Goal: Task Accomplishment & Management: Manage account settings

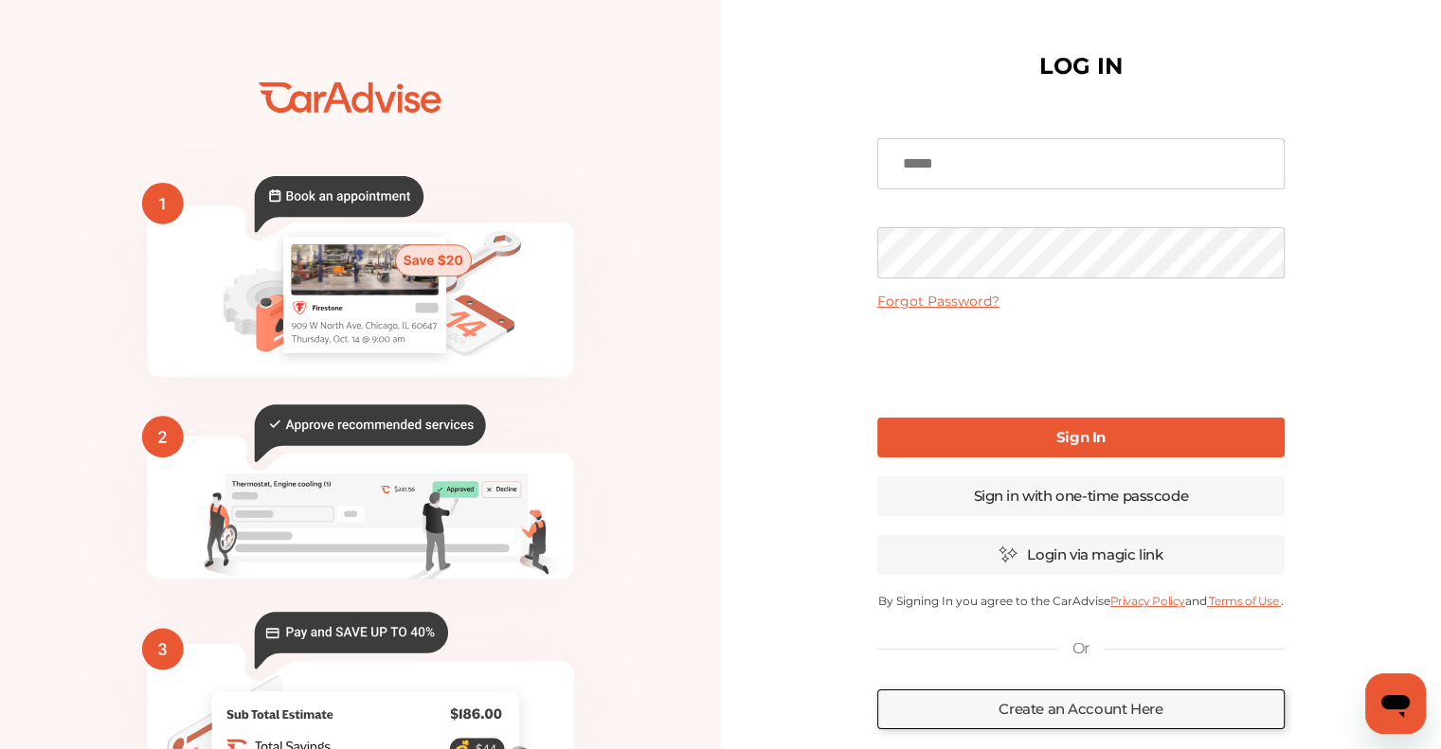
click at [749, 145] on input at bounding box center [1080, 163] width 407 height 51
type input "**********"
click at [749, 436] on link "Sign In" at bounding box center [1080, 438] width 407 height 40
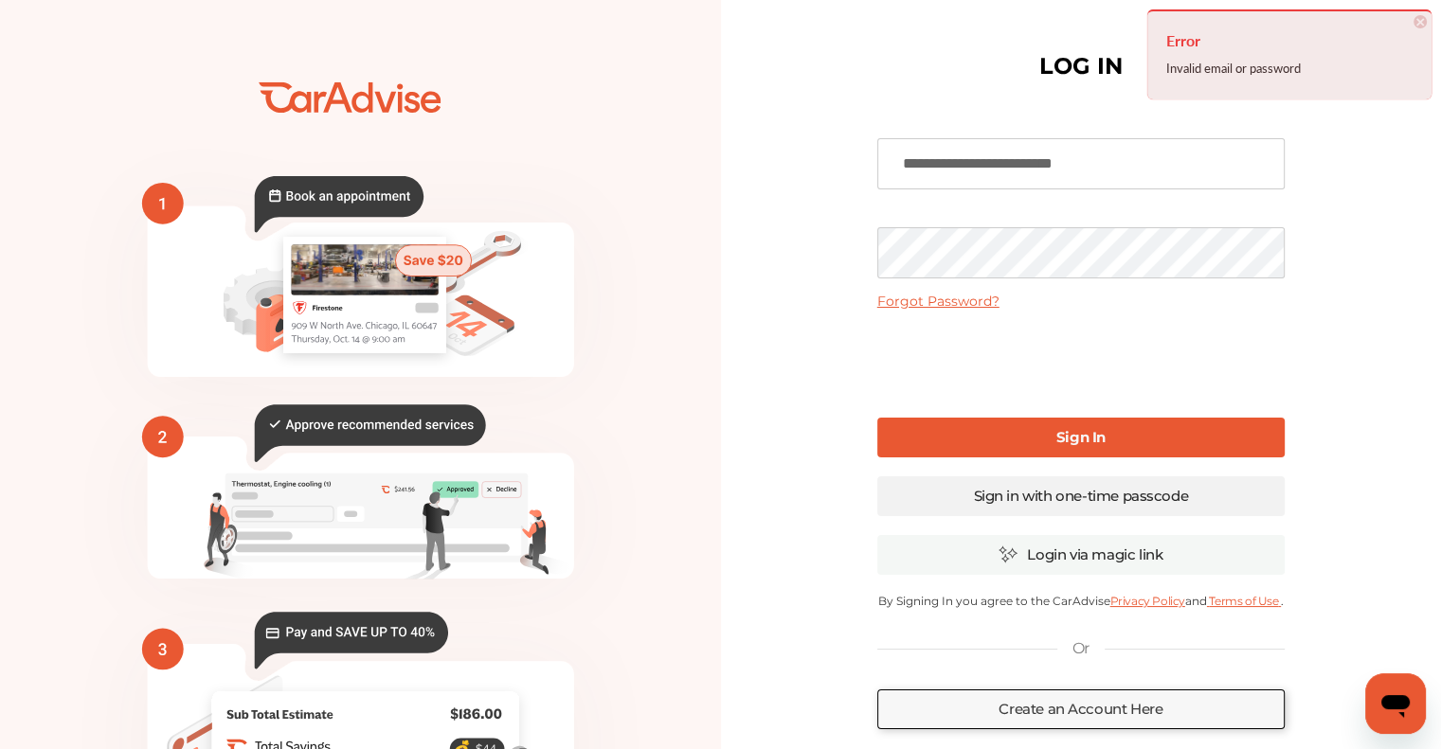
click at [749, 499] on link "Sign in with one-time passcode" at bounding box center [1080, 497] width 407 height 40
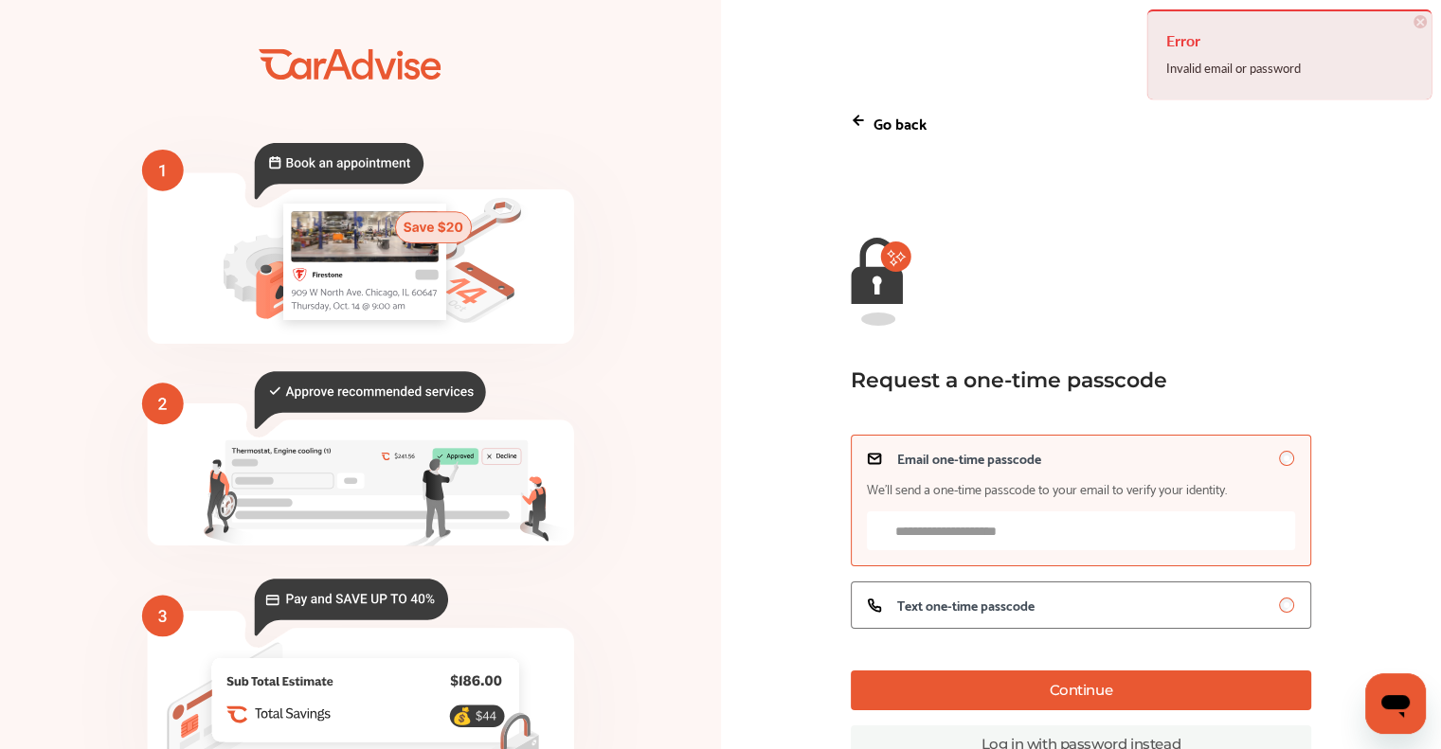
click at [749, 533] on input "Email one-time passcode We’ll send a one-time passcode to your email to verify …" at bounding box center [1081, 531] width 428 height 39
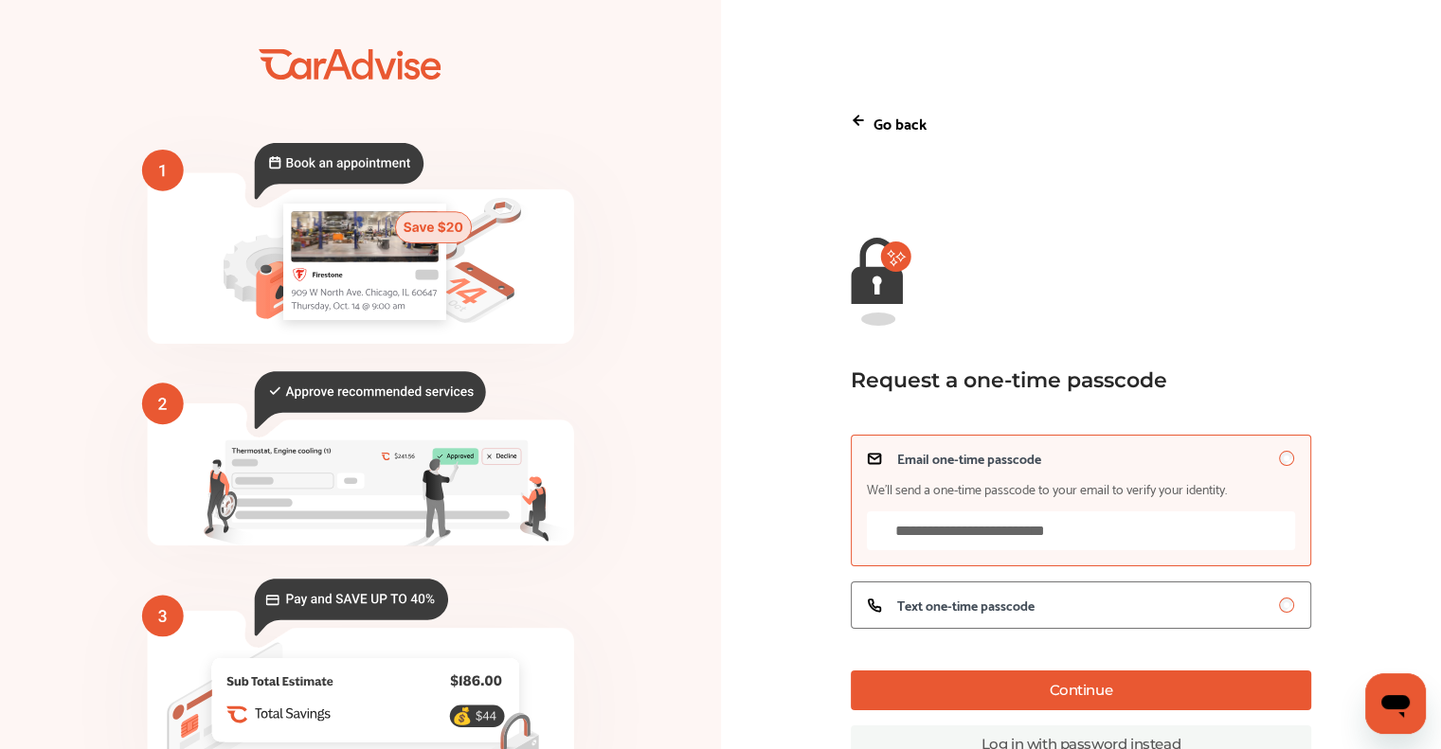
type input "**********"
click at [749, 677] on button "Continue" at bounding box center [1081, 691] width 460 height 40
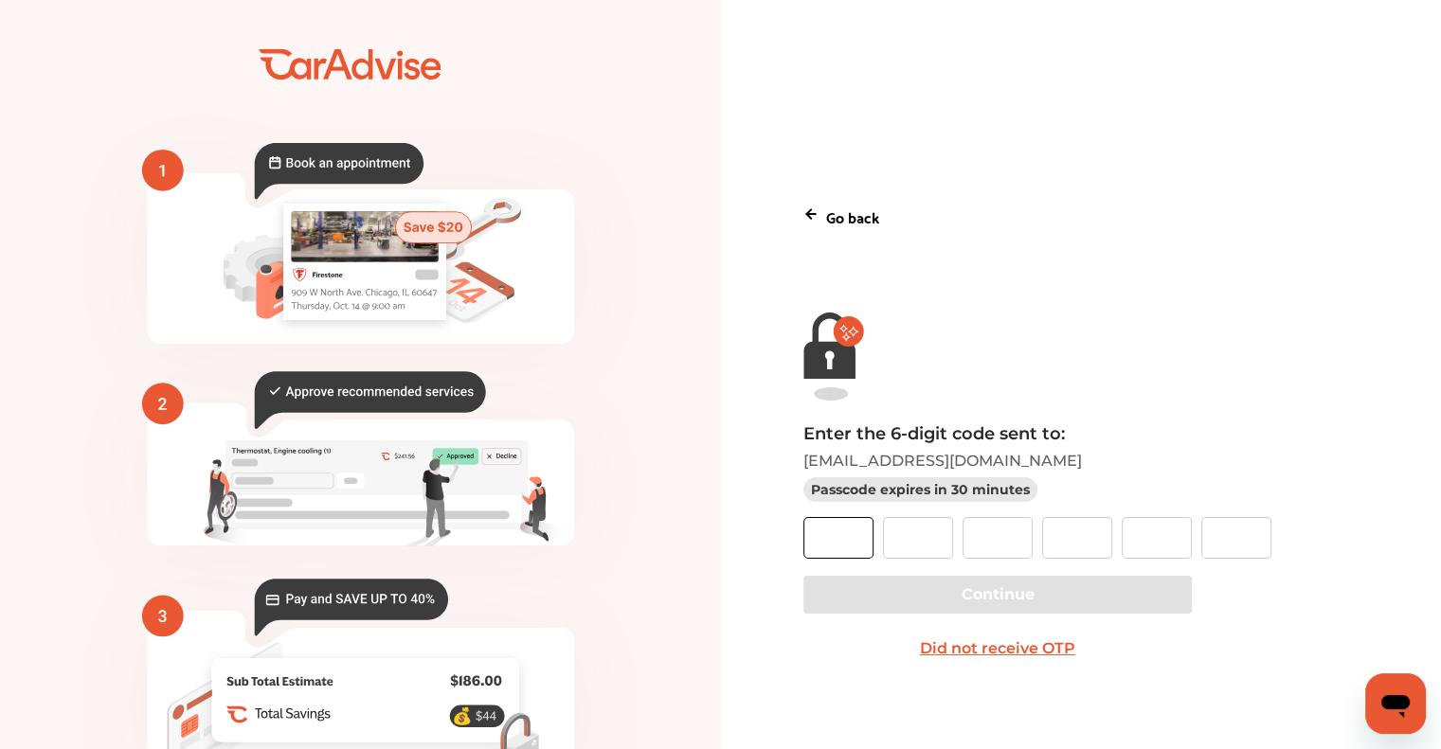
paste input "*"
type input "*"
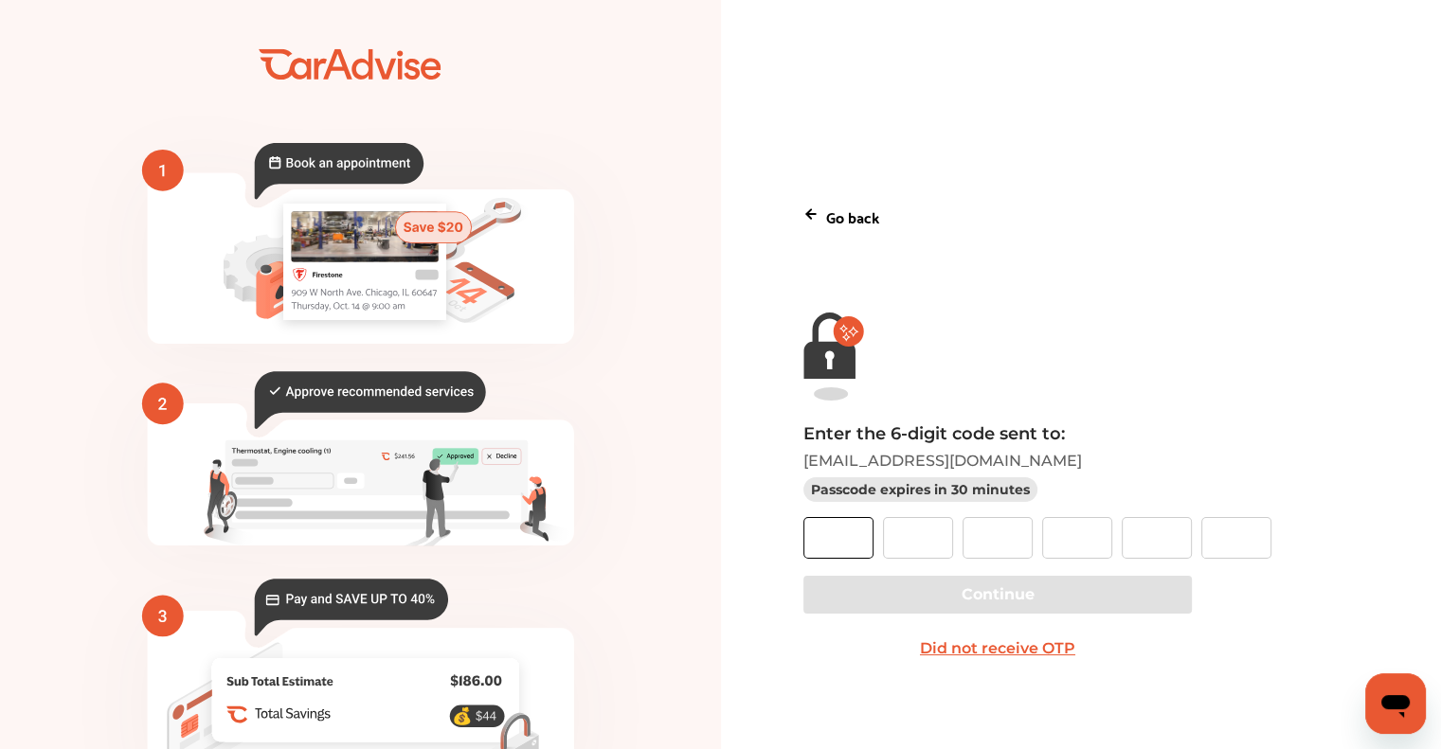
type input "*"
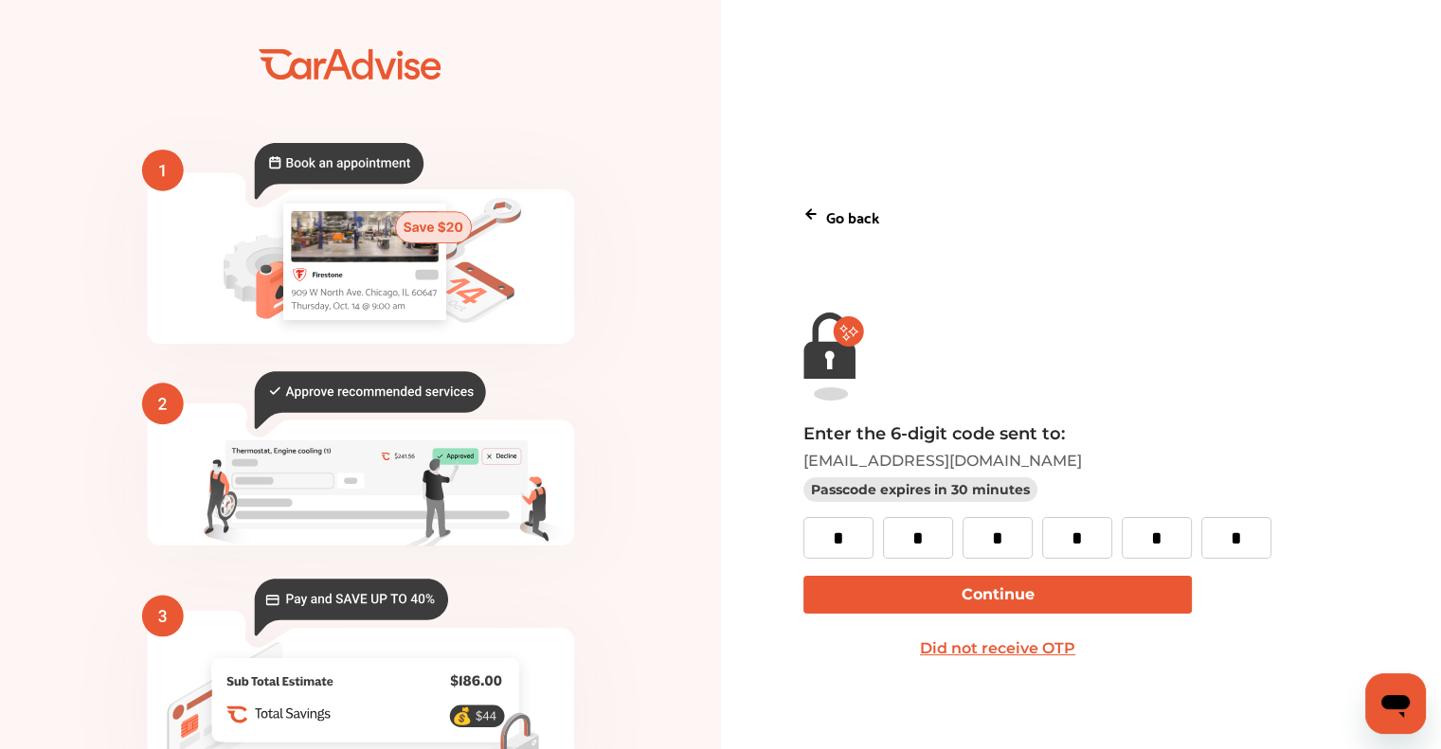
click at [749, 585] on button "Continue" at bounding box center [998, 595] width 388 height 38
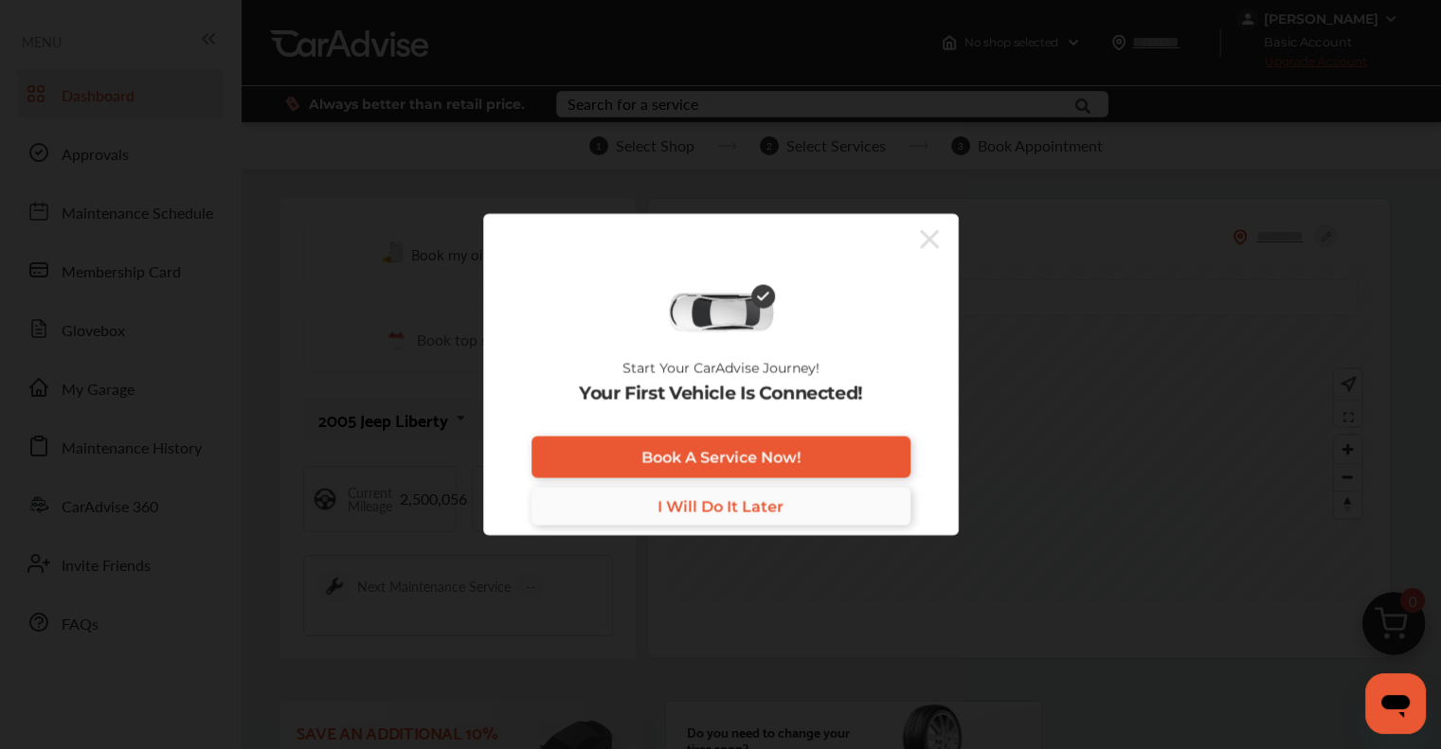
click at [747, 517] on link "I Will Do It Later" at bounding box center [721, 507] width 379 height 38
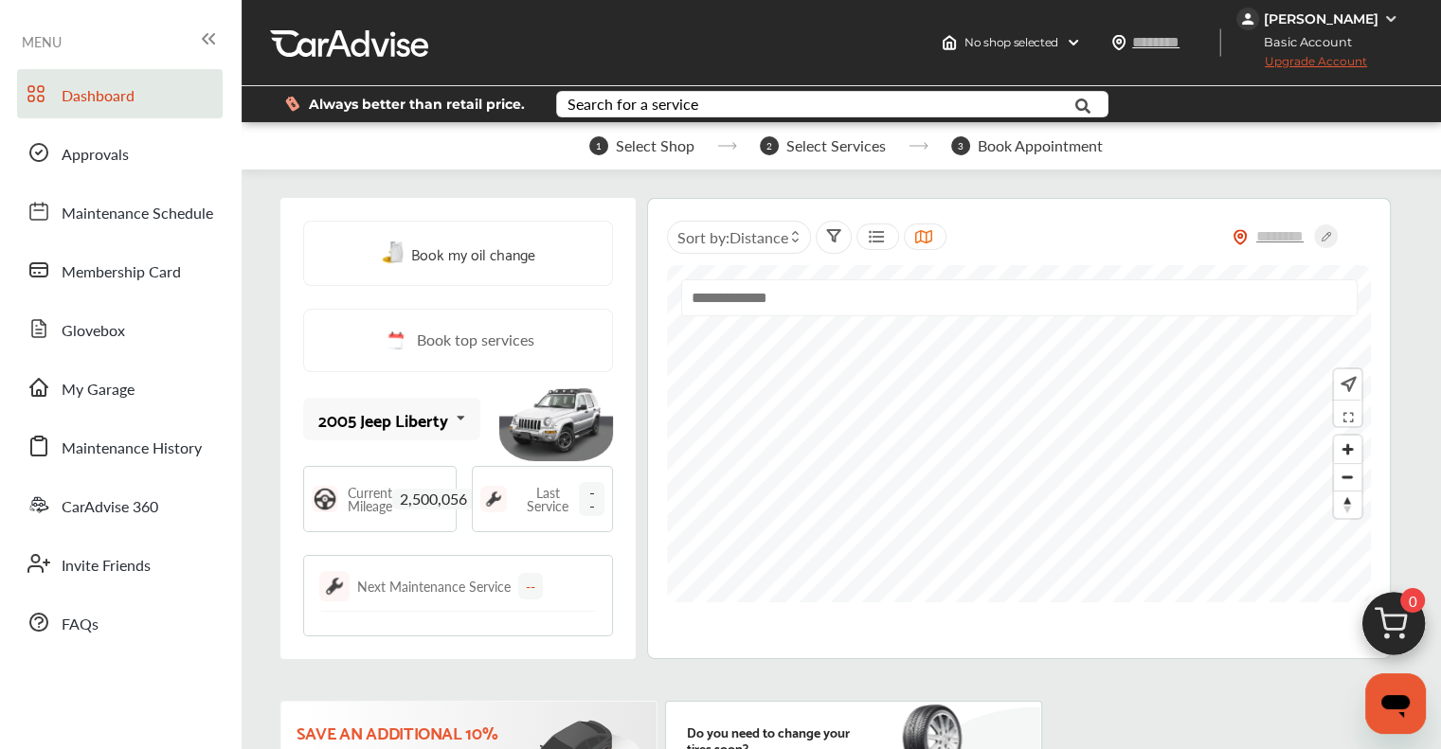
click at [749, 389] on img at bounding box center [1347, 384] width 20 height 21
click at [117, 257] on link "Membership Card" at bounding box center [120, 269] width 206 height 49
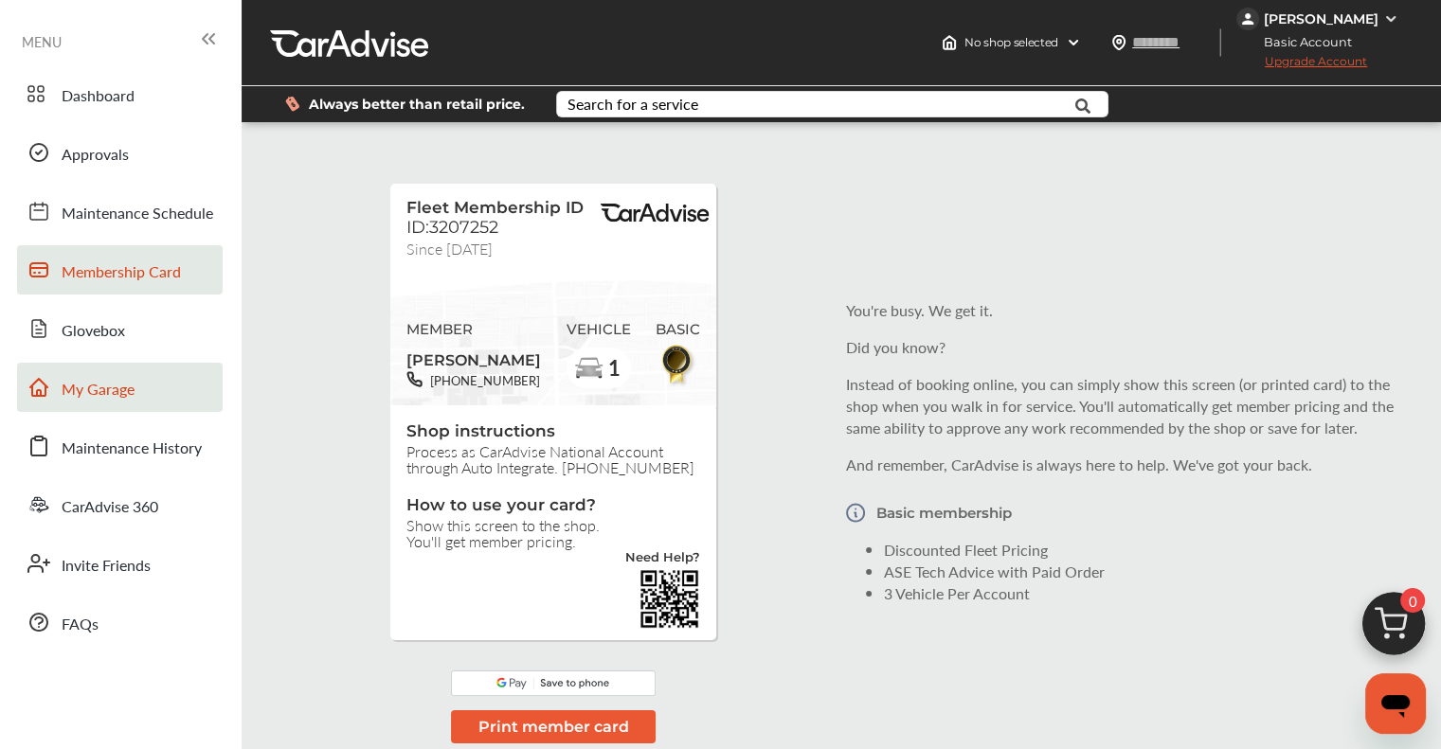
click at [73, 396] on span "My Garage" at bounding box center [98, 390] width 73 height 25
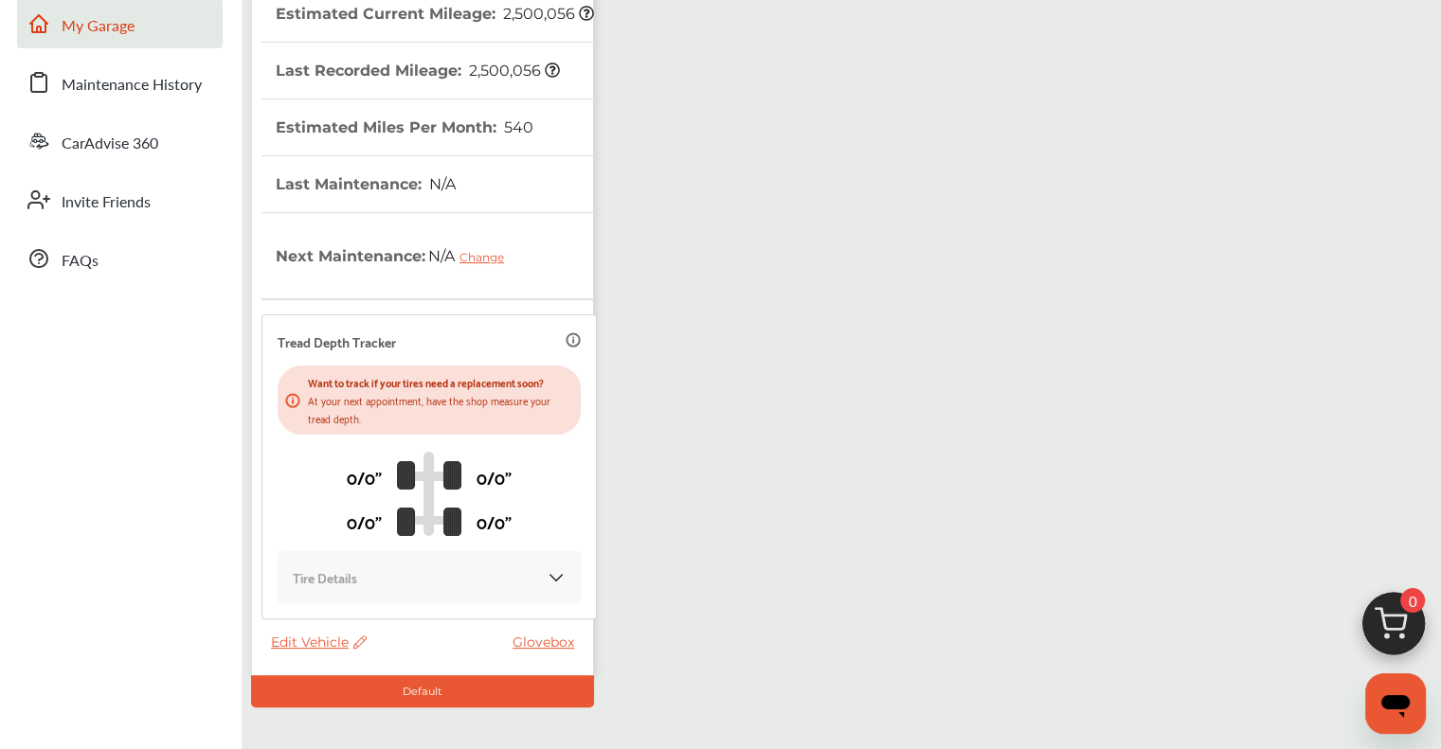
scroll to position [379, 0]
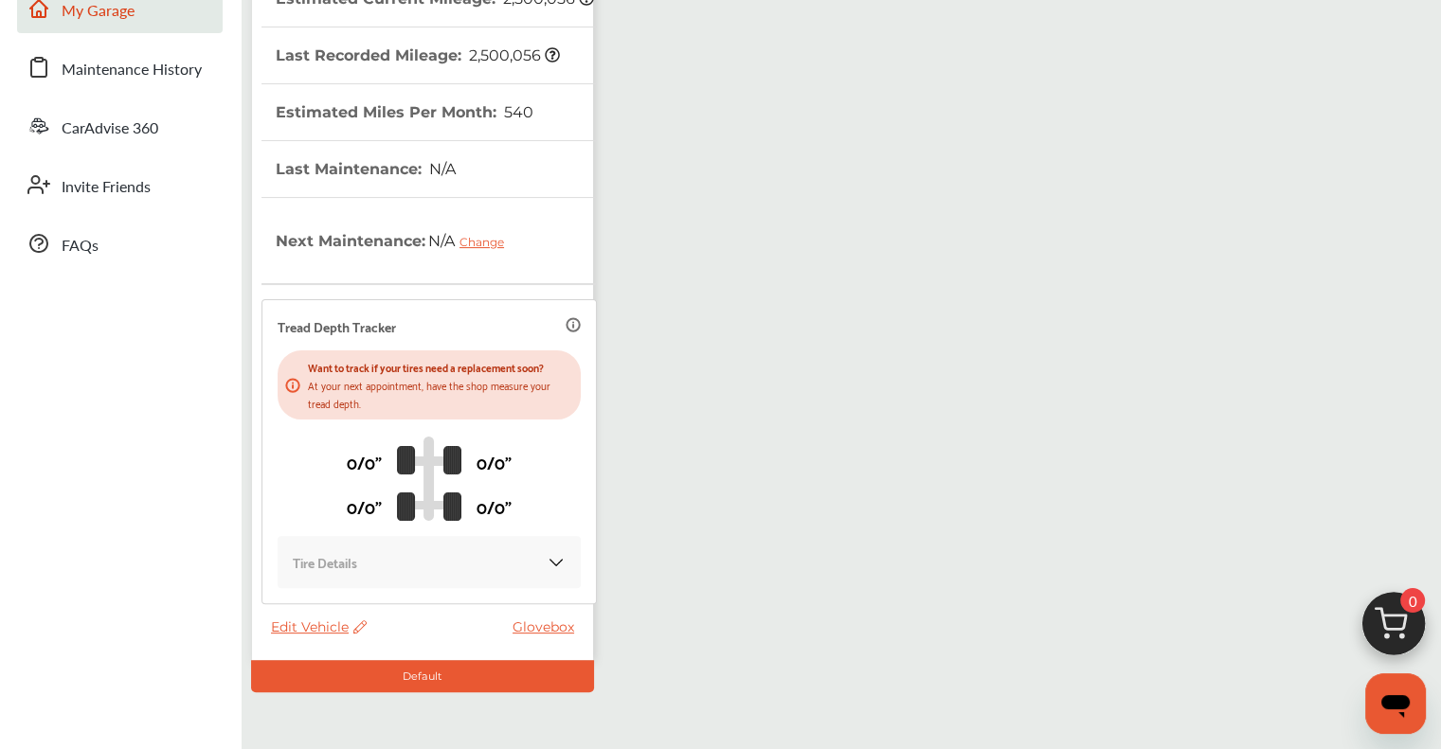
click at [347, 609] on thead "VIN : [US_VEHICLE_IDENTIFICATION_NUMBER] Estimated Current Mileage : 2,500,056 …" at bounding box center [429, 257] width 335 height 723
click at [347, 624] on span "Edit Vehicle" at bounding box center [319, 627] width 96 height 17
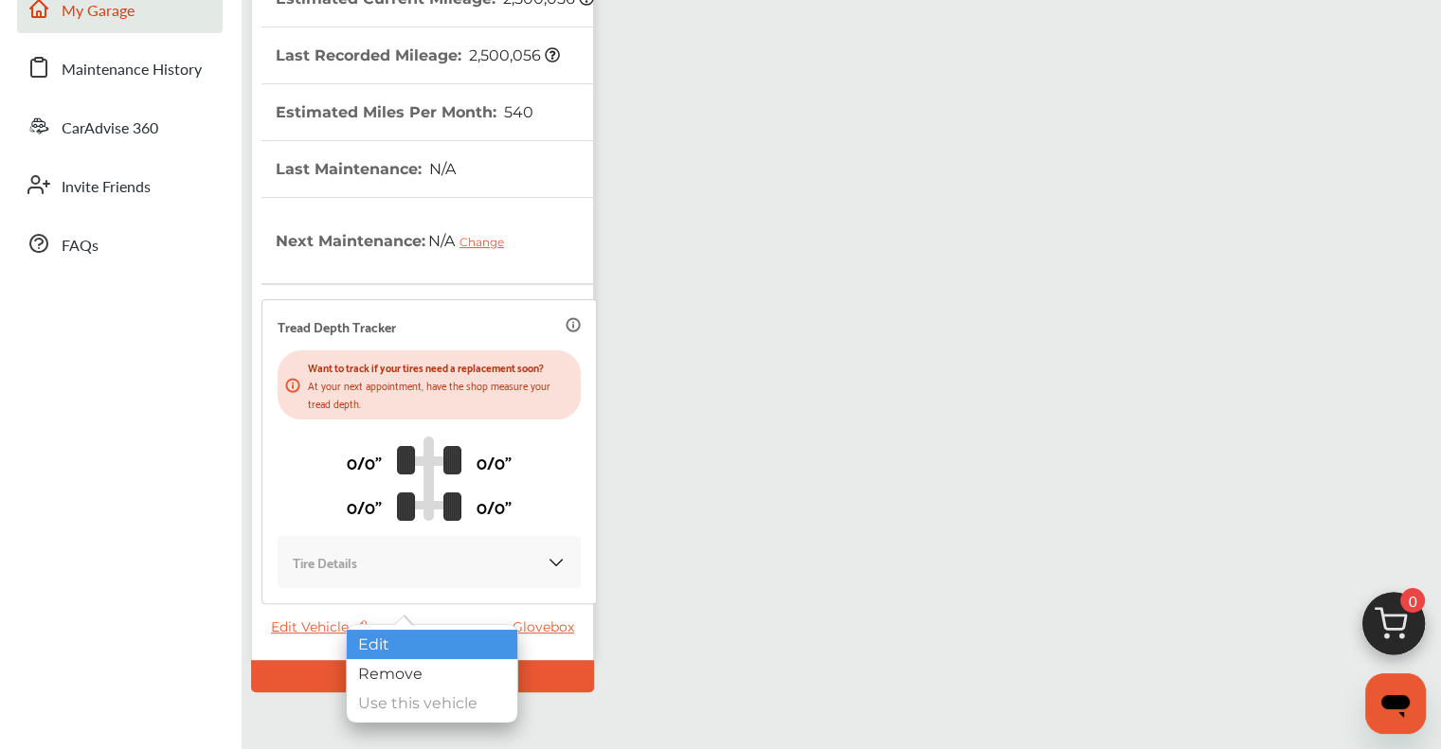
click at [374, 638] on div "Edit" at bounding box center [432, 644] width 171 height 29
select select "**"
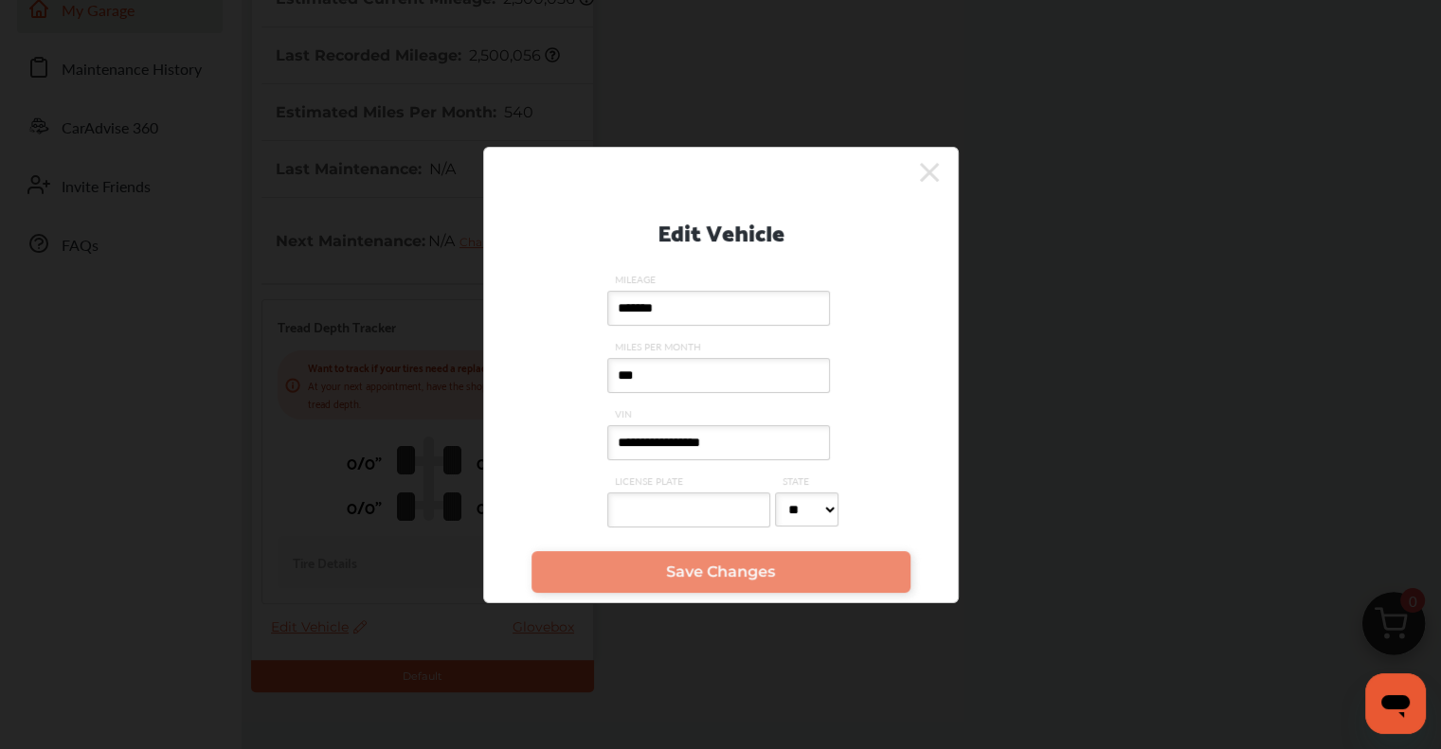
click at [668, 308] on input "*******" at bounding box center [718, 308] width 223 height 35
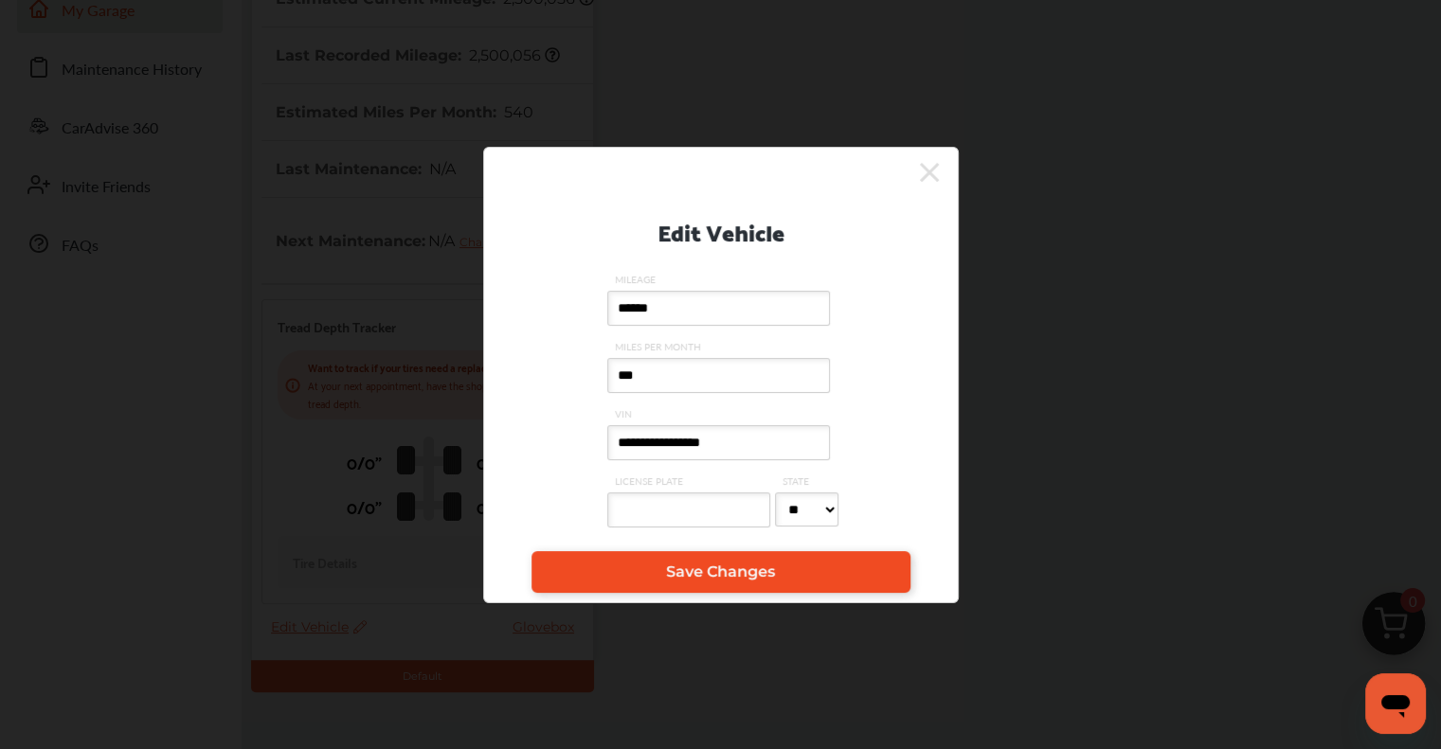
type input "******"
click at [690, 580] on span "Save Changes" at bounding box center [720, 572] width 109 height 18
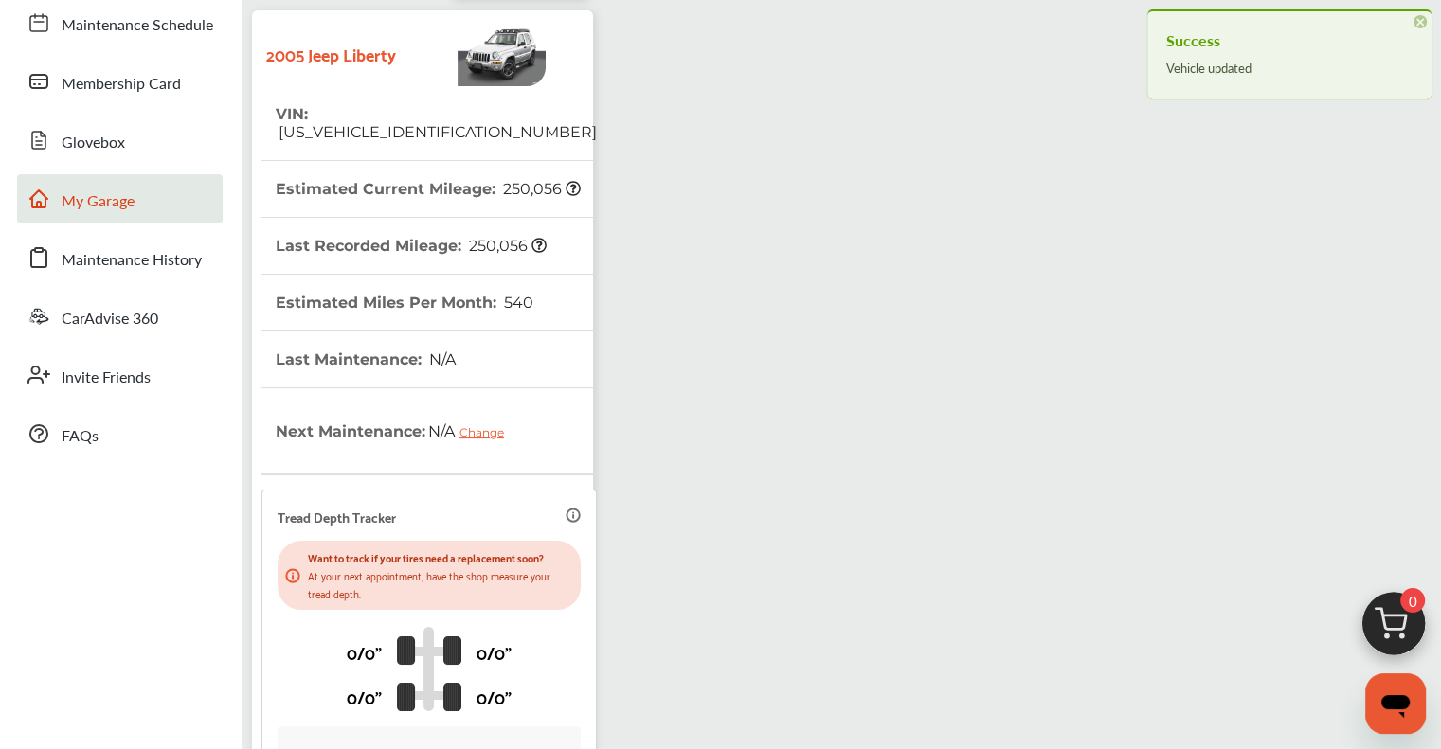
scroll to position [190, 0]
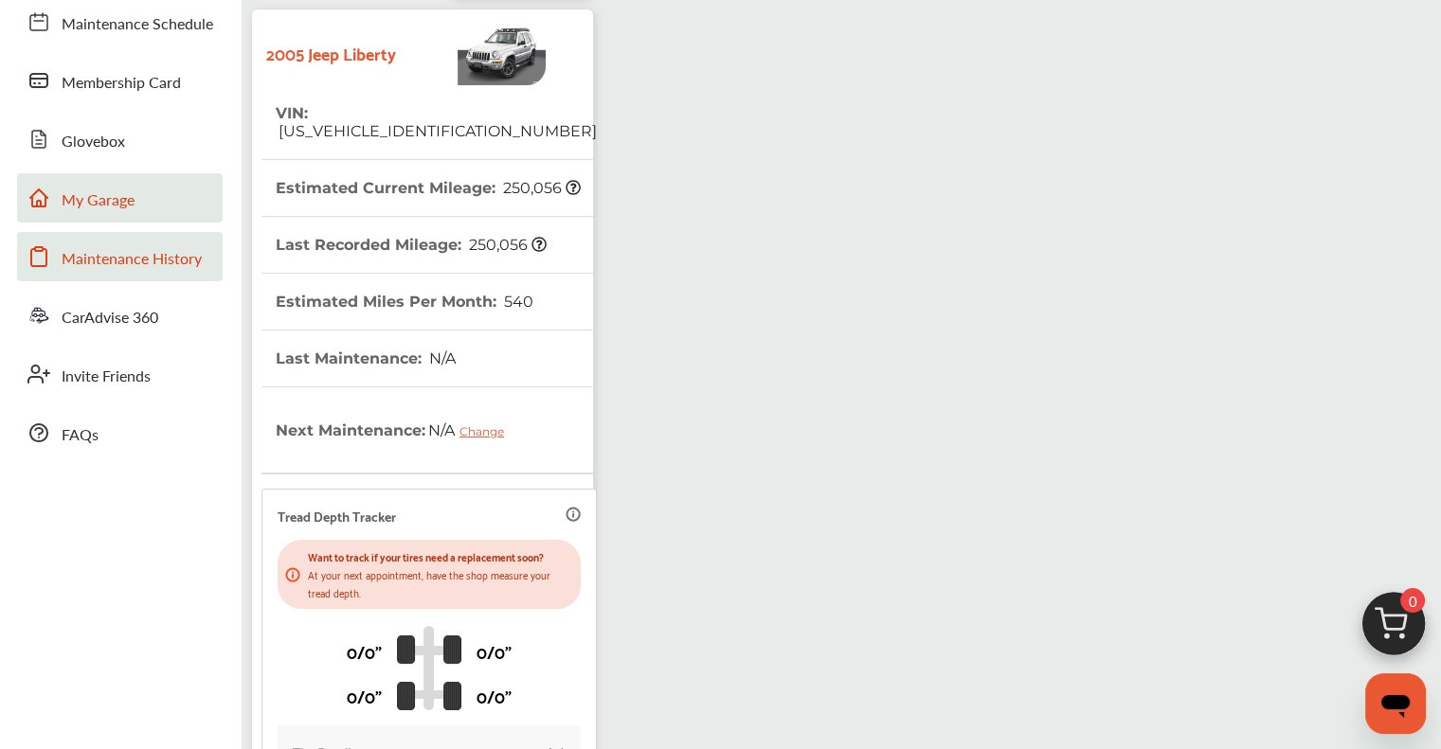
click at [120, 250] on span "Maintenance History" at bounding box center [132, 259] width 140 height 25
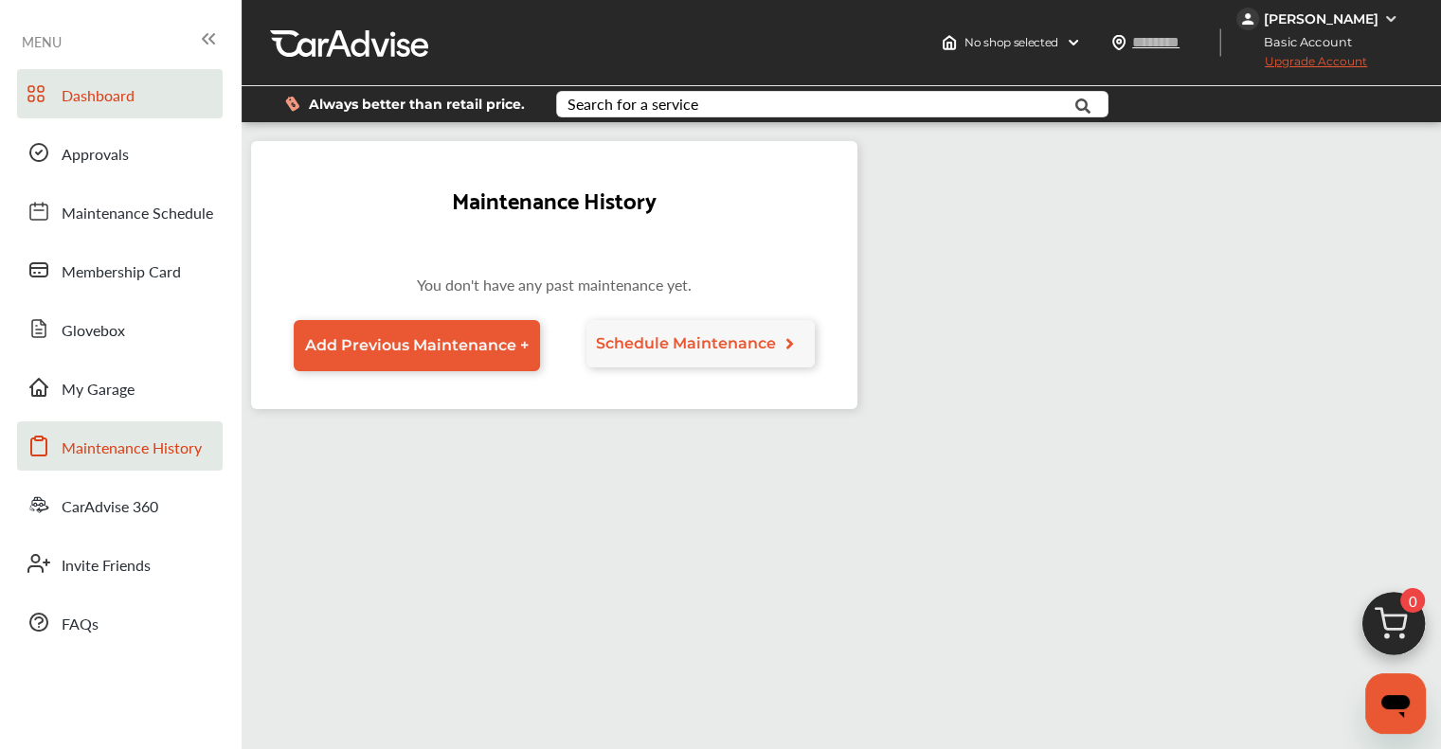
click at [81, 86] on span "Dashboard" at bounding box center [98, 96] width 73 height 25
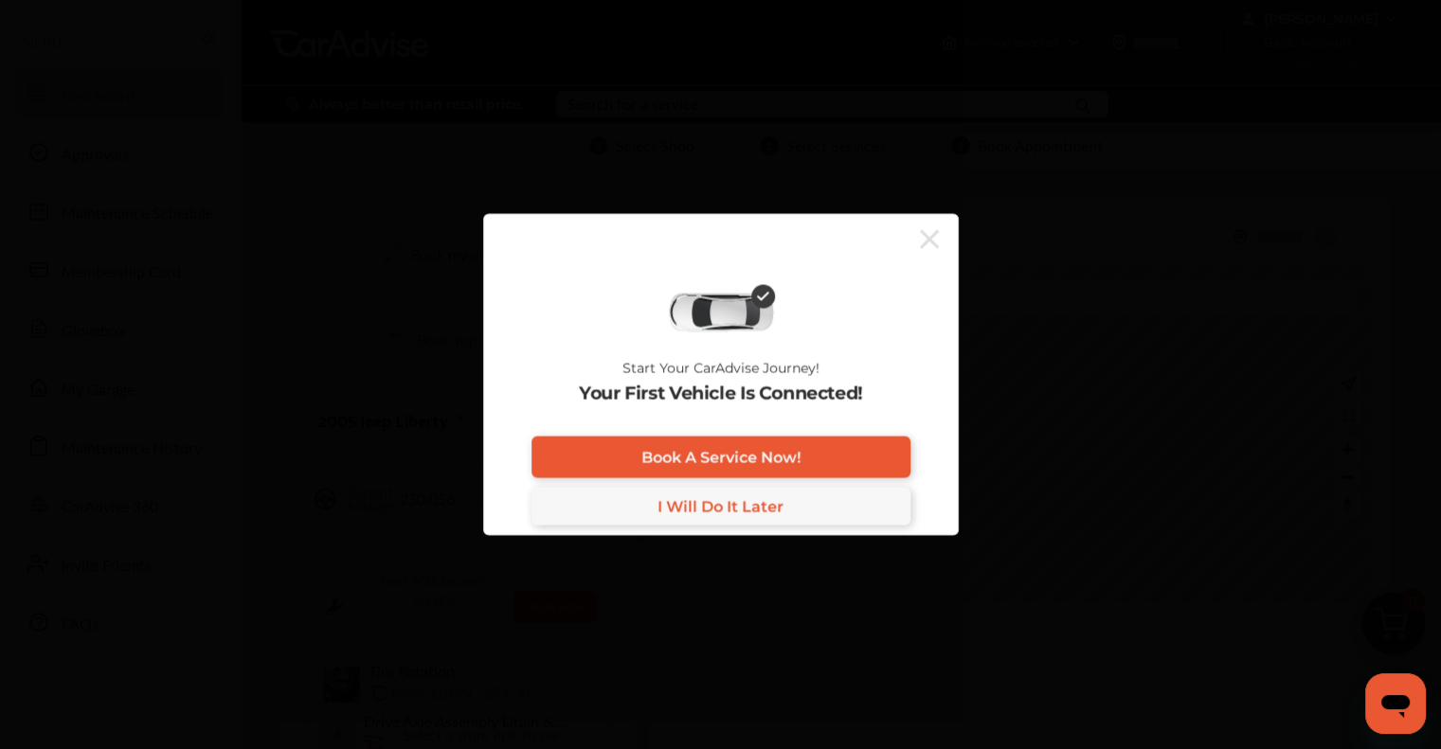
click at [749, 486] on div "Book A Service Now! I Will Do It Later" at bounding box center [721, 481] width 379 height 89
click at [749, 495] on link "I Will Do It Later" at bounding box center [721, 507] width 379 height 38
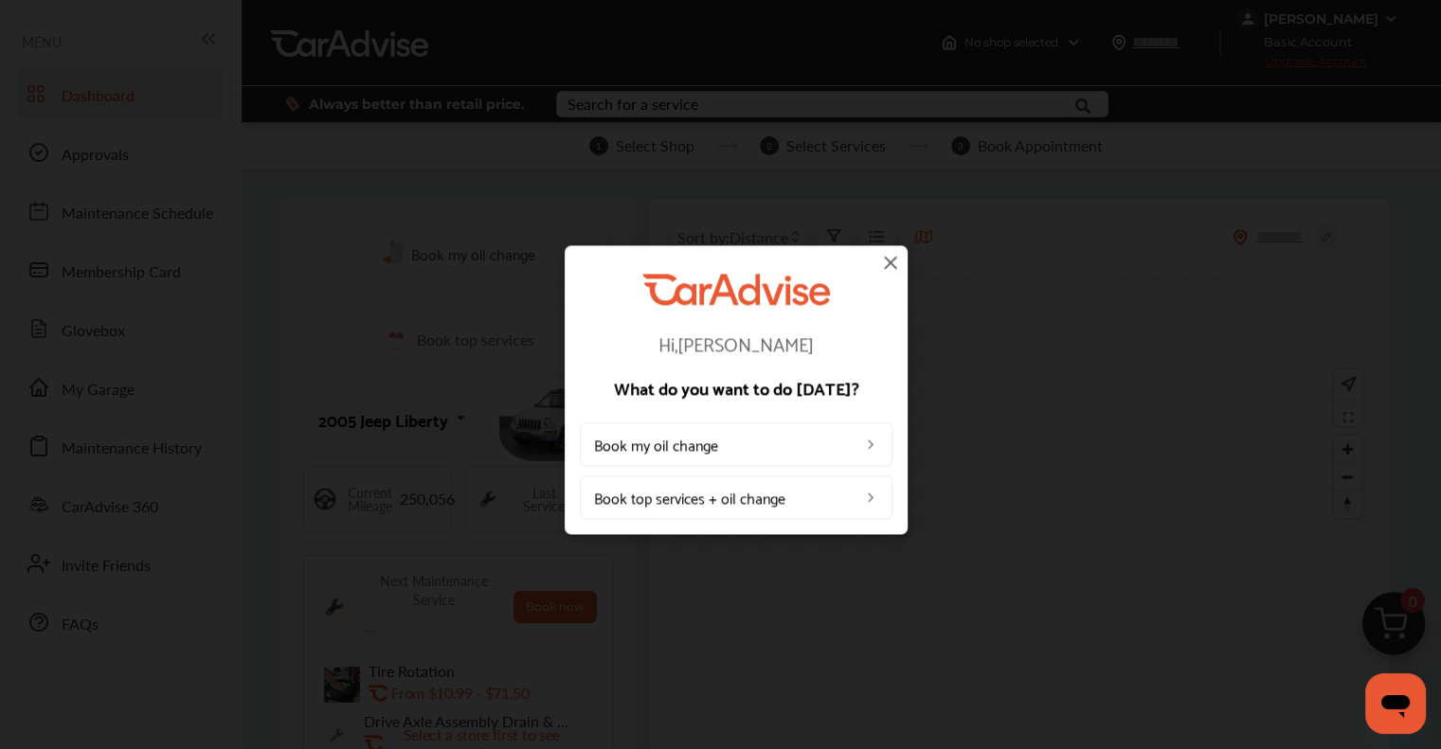
click at [749, 268] on img at bounding box center [890, 262] width 23 height 23
